Goal: Task Accomplishment & Management: Manage account settings

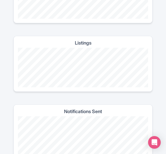
scroll to position [158, 0]
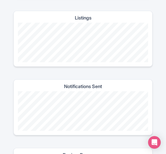
click at [83, 15] on h4 "Listings" at bounding box center [83, 17] width 17 height 5
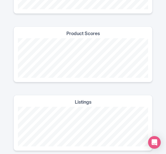
scroll to position [0, 0]
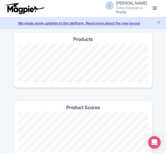
click at [157, 9] on link at bounding box center [155, 8] width 8 height 8
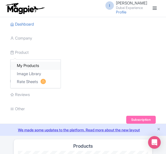
click at [28, 64] on link "My Products" at bounding box center [36, 66] width 50 height 8
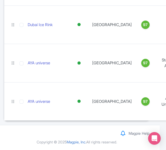
scroll to position [496, 9]
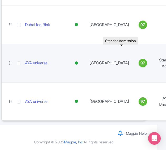
click at [154, 60] on td "Standar Ad..." at bounding box center [166, 63] width 25 height 39
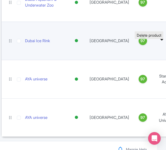
scroll to position [470, 9]
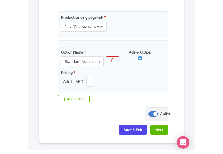
scroll to position [132, 0]
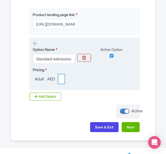
click at [61, 84] on input "84.00" at bounding box center [61, 79] width 7 height 10
click at [59, 84] on input "84.00" at bounding box center [61, 79] width 7 height 10
click at [61, 84] on input "84.00" at bounding box center [61, 79] width 7 height 10
drag, startPoint x: 61, startPoint y: 85, endPoint x: 118, endPoint y: 73, distance: 58.8
click at [61, 84] on input "84.00" at bounding box center [61, 79] width 7 height 10
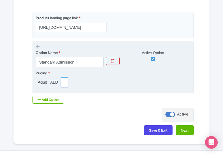
click at [65, 80] on input "84.01" at bounding box center [64, 82] width 7 height 10
click at [65, 81] on input "84.02" at bounding box center [64, 82] width 7 height 10
click at [65, 82] on input "84.01" at bounding box center [64, 82] width 7 height 10
click at [64, 83] on input "84.01" at bounding box center [64, 82] width 7 height 10
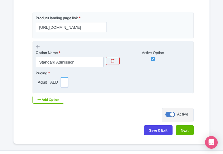
paste input "99"
click at [64, 83] on input "84.0199" at bounding box center [64, 82] width 7 height 10
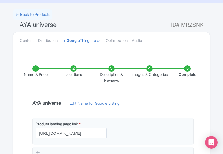
scroll to position [53, 0]
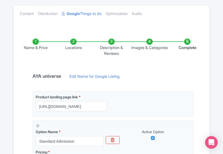
type input "84.0199"
click at [37, 41] on li "Name & Price" at bounding box center [36, 48] width 38 height 18
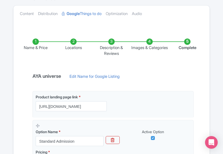
click at [59, 62] on ul "Name & Price Locations Description & Reviews Images & Categories Complete" at bounding box center [111, 47] width 189 height 39
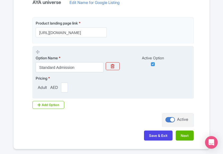
scroll to position [152, 0]
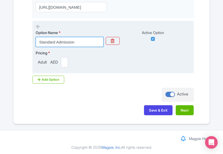
click at [77, 42] on input "Standard Admission" at bounding box center [70, 42] width 68 height 10
click at [80, 42] on input "Standard Admission" at bounding box center [70, 42] width 68 height 10
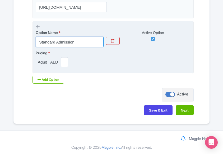
click at [80, 42] on input "Standard Admission" at bounding box center [70, 42] width 68 height 10
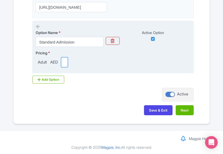
click at [62, 60] on input "84.00" at bounding box center [64, 62] width 7 height 10
click at [63, 60] on input "84.00" at bounding box center [64, 62] width 7 height 10
click at [68, 61] on input "84.01" at bounding box center [64, 62] width 7 height 10
click at [68, 61] on input "84.02" at bounding box center [64, 62] width 7 height 10
click at [68, 61] on input "84.03" at bounding box center [64, 62] width 7 height 10
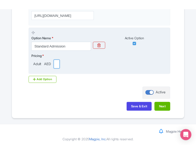
scroll to position [151, 0]
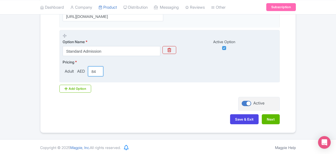
click at [88, 69] on input "84.03" at bounding box center [95, 72] width 15 height 10
click at [88, 70] on input "84.03" at bounding box center [95, 72] width 15 height 10
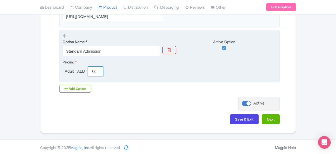
click at [88, 70] on input "84.03" at bounding box center [95, 72] width 15 height 10
click at [88, 71] on input "84.02" at bounding box center [95, 72] width 15 height 10
click at [88, 70] on input "84.03" at bounding box center [95, 72] width 15 height 10
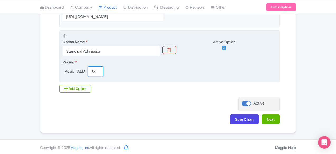
click at [88, 70] on input "84.04" at bounding box center [95, 72] width 15 height 10
click at [88, 70] on input "84.05" at bounding box center [95, 72] width 15 height 10
click at [88, 70] on input "84.76" at bounding box center [95, 72] width 15 height 10
type input "83242344.76"
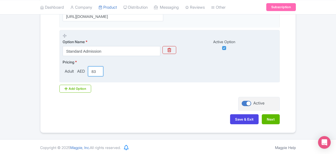
click at [88, 72] on input "83242344.76" at bounding box center [95, 72] width 15 height 10
click at [88, 72] on input "number" at bounding box center [95, 72] width 15 height 10
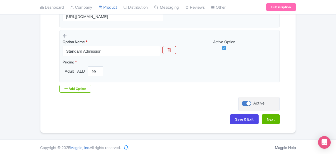
click at [166, 126] on div "Save & Exit Next" at bounding box center [167, 122] width 223 height 15
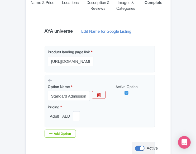
scroll to position [125, 0]
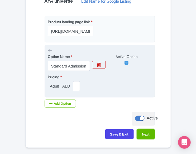
drag, startPoint x: 143, startPoint y: 139, endPoint x: 90, endPoint y: 96, distance: 67.9
click at [96, 99] on div "Name & Price Locations Description & Reviews Images & Categories Complete AYA u…" at bounding box center [98, 49] width 139 height 192
click at [77, 91] on input "98.99" at bounding box center [76, 86] width 7 height 10
type input "99"
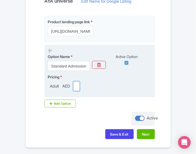
click at [79, 90] on input "99" at bounding box center [76, 86] width 7 height 10
click at [77, 91] on input "99" at bounding box center [76, 86] width 7 height 10
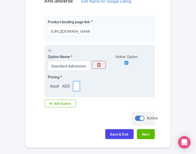
click at [77, 91] on input "99" at bounding box center [76, 86] width 7 height 10
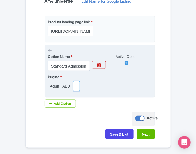
scroll to position [0, 0]
click at [77, 91] on input "number" at bounding box center [76, 86] width 7 height 10
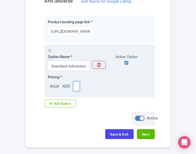
click at [77, 91] on input "number" at bounding box center [76, 86] width 7 height 10
paste input "99"
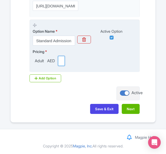
click at [61, 63] on input "99" at bounding box center [61, 61] width 7 height 10
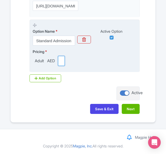
click at [61, 63] on input "99" at bounding box center [61, 61] width 7 height 10
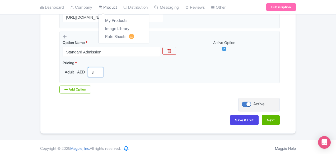
type input "8"
click at [98, 8] on link "Product" at bounding box center [107, 7] width 18 height 15
click at [99, 20] on link "My Products" at bounding box center [124, 21] width 50 height 8
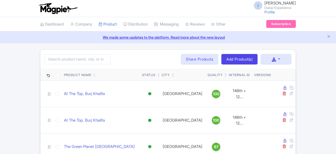
scroll to position [187, 0]
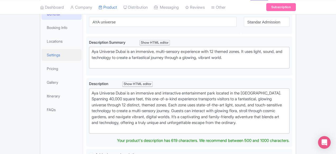
scroll to position [91, 0]
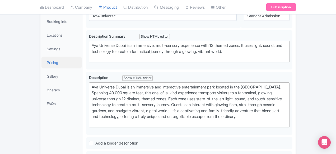
click at [41, 63] on link "Pricing" at bounding box center [61, 63] width 40 height 12
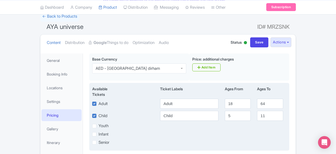
scroll to position [12, 0]
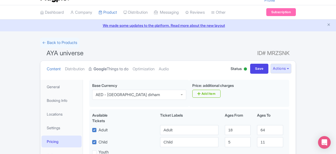
click at [93, 66] on strong "Google" at bounding box center [99, 69] width 13 height 6
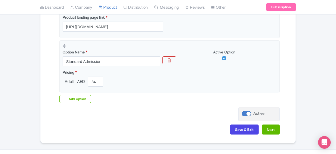
scroll to position [151, 0]
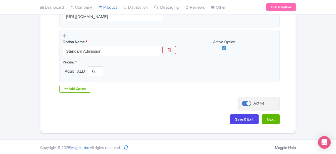
click at [169, 88] on div "Product landing page link * https://www.dubai-experience.co/aya-universe Option…" at bounding box center [167, 47] width 223 height 92
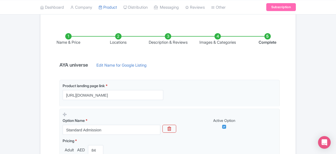
scroll to position [0, 0]
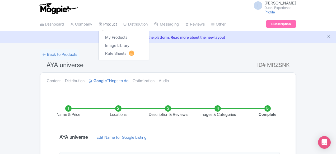
click at [98, 23] on link "Product" at bounding box center [107, 24] width 18 height 15
click at [99, 35] on link "My Products" at bounding box center [124, 38] width 50 height 8
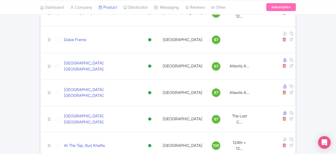
scroll to position [187, 0]
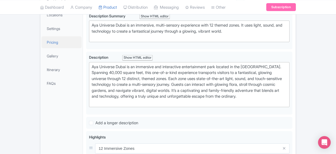
scroll to position [117, 0]
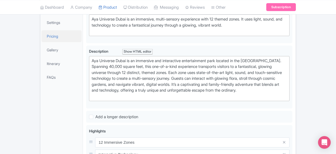
click at [41, 41] on link "Pricing" at bounding box center [61, 36] width 40 height 12
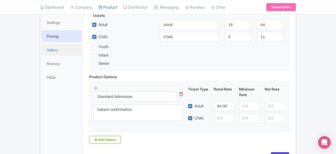
click at [41, 52] on link "Gallery" at bounding box center [61, 50] width 40 height 12
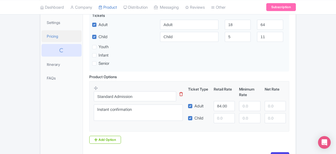
click at [41, 40] on link "Pricing" at bounding box center [61, 36] width 40 height 12
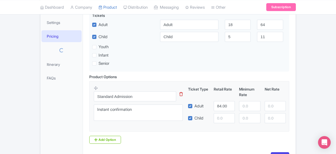
click at [41, 35] on link "Pricing" at bounding box center [61, 36] width 40 height 12
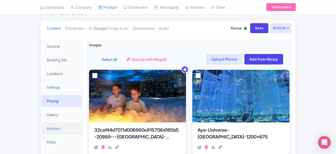
scroll to position [91, 0]
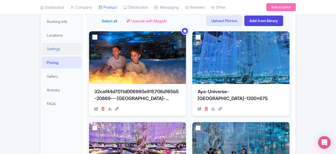
click at [41, 52] on link "Settings" at bounding box center [61, 49] width 40 height 12
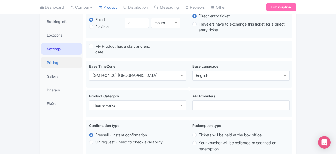
click at [41, 62] on link "Pricing" at bounding box center [61, 63] width 40 height 12
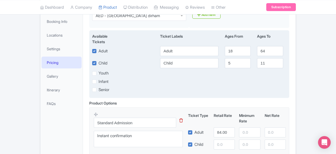
scroll to position [117, 0]
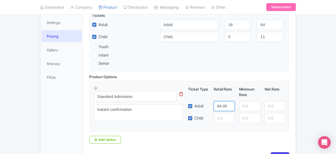
click at [235, 105] on input "84.00" at bounding box center [224, 106] width 21 height 10
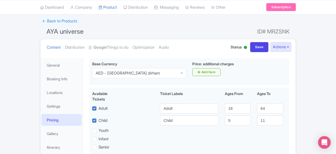
scroll to position [0, 0]
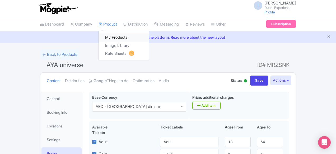
click at [99, 37] on link "My Products" at bounding box center [124, 38] width 50 height 8
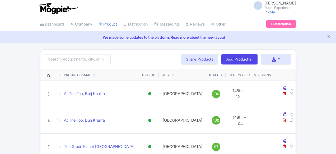
scroll to position [187, 0]
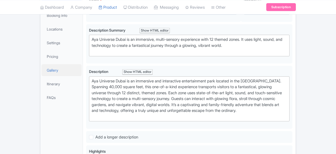
click at [41, 67] on link "Gallery" at bounding box center [61, 70] width 40 height 12
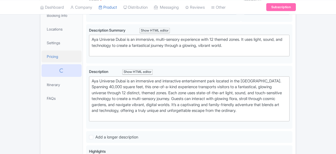
click at [40, 52] on ul "General Booking Info Locations Settings Pricing Itinerary FAQs" at bounding box center [61, 50] width 42 height 111
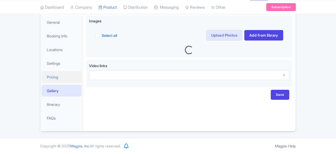
scroll to position [76, 0]
click at [40, 71] on li "Pricing" at bounding box center [61, 78] width 42 height 14
click at [41, 77] on link "Pricing" at bounding box center [61, 78] width 40 height 12
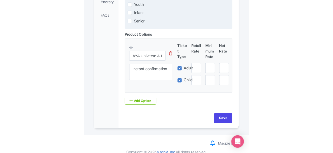
scroll to position [153, 0]
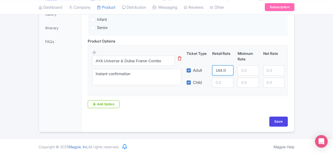
click at [221, 72] on input "184.00" at bounding box center [222, 70] width 21 height 10
click at [219, 71] on input "184.00" at bounding box center [222, 70] width 21 height 10
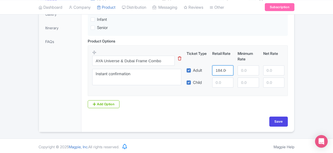
click at [219, 71] on input "184.00" at bounding box center [222, 70] width 21 height 10
paste input "74"
type input "174"
click at [278, 121] on input "Save" at bounding box center [278, 122] width 18 height 10
type input "Saving..."
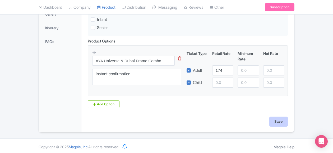
type input "Saving..."
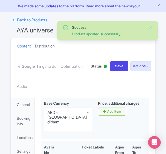
scroll to position [9, 0]
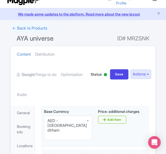
drag, startPoint x: 114, startPoint y: 75, endPoint x: 99, endPoint y: 75, distance: 15.0
click at [114, 75] on input "Save" at bounding box center [119, 74] width 18 height 10
type input "Saving..."
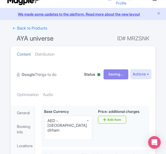
click at [47, 74] on link "Google Things to do" at bounding box center [37, 75] width 40 height 17
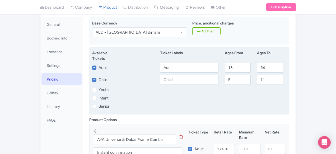
scroll to position [26, 0]
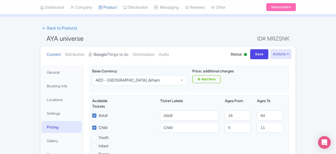
click at [89, 55] on link "Google Things to do" at bounding box center [109, 54] width 40 height 17
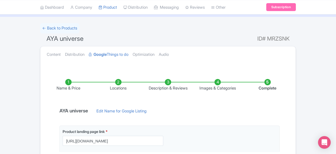
scroll to position [151, 0]
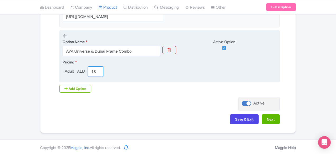
click at [88, 68] on input "185.00" at bounding box center [95, 72] width 15 height 10
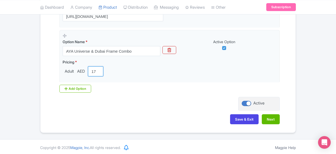
type input "174"
click at [62, 108] on div "Name & Price Locations Description & Reviews Images & Categories Complete AYA u…" at bounding box center [168, 37] width 249 height 186
click at [166, 117] on button "Next" at bounding box center [271, 120] width 18 height 10
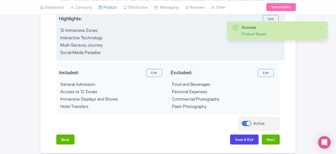
scroll to position [240, 0]
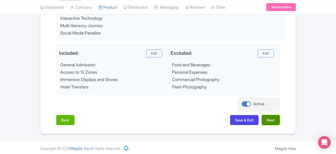
click at [166, 122] on button "Next" at bounding box center [271, 120] width 18 height 10
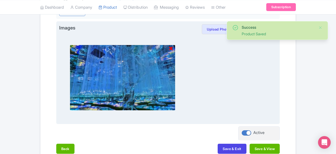
scroll to position [191, 0]
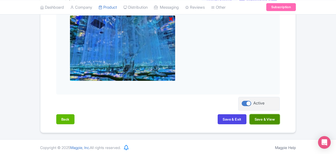
click at [166, 118] on button "Save & View" at bounding box center [264, 120] width 30 height 10
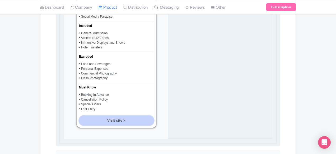
click at [107, 120] on span "Visit site" at bounding box center [114, 121] width 15 height 4
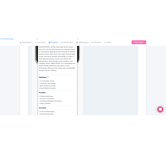
scroll to position [296, 0]
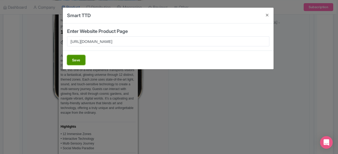
click at [80, 63] on button "Save" at bounding box center [76, 60] width 18 height 10
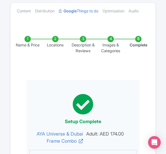
scroll to position [0, 0]
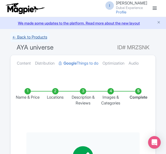
click at [31, 36] on link "← Back to Products" at bounding box center [29, 37] width 39 height 10
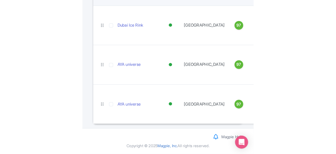
scroll to position [187, 0]
